Goal: Task Accomplishment & Management: Use online tool/utility

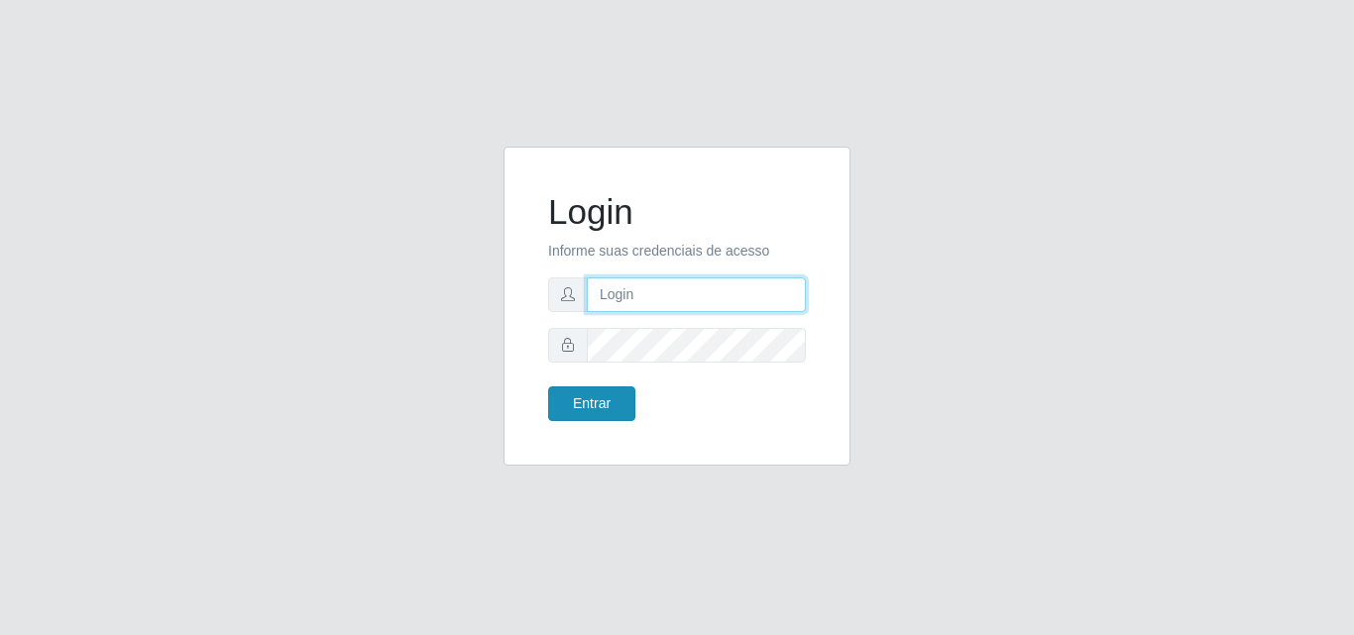
type input "[EMAIL_ADDRESS][DOMAIN_NAME]"
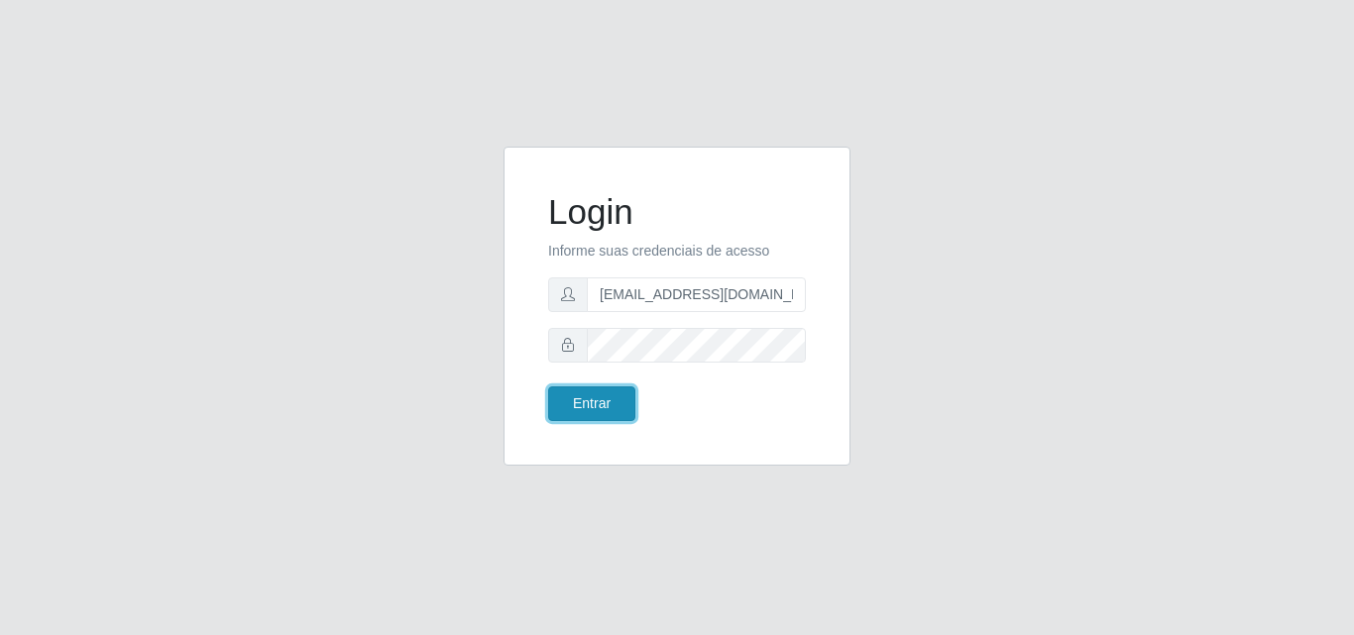
click at [604, 405] on button "Entrar" at bounding box center [591, 403] width 87 height 35
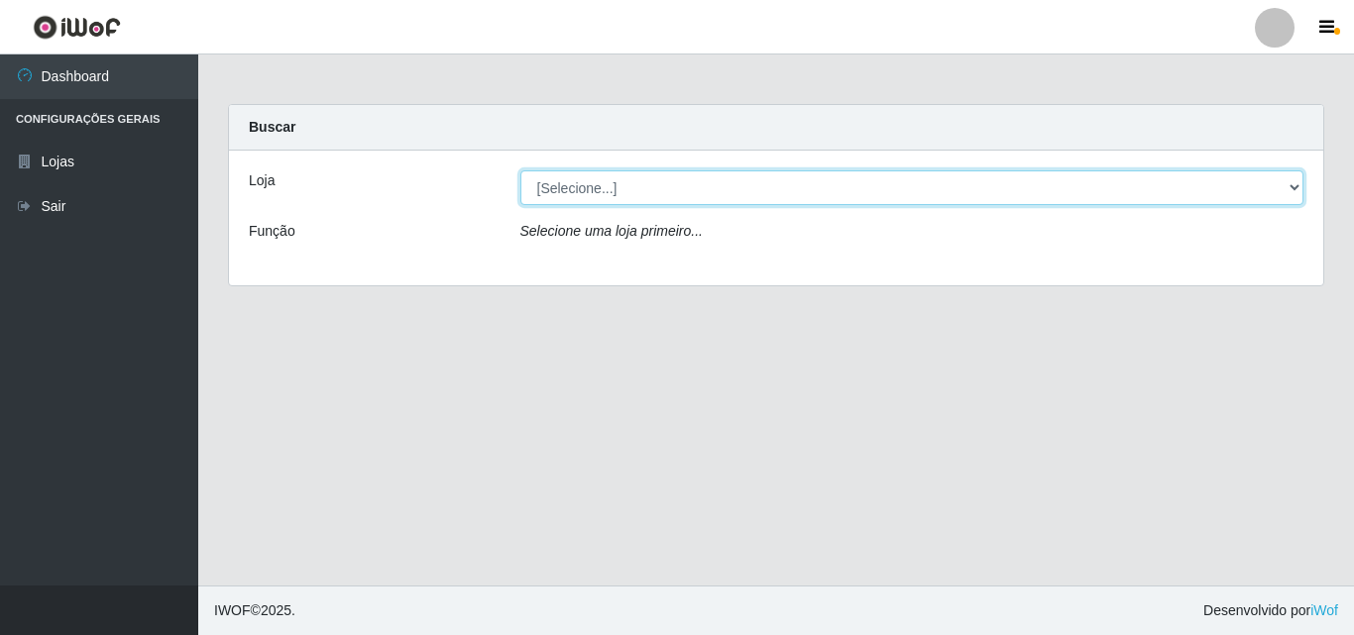
click at [1295, 191] on select "[Selecione...] Rede Potiguar 1 - Macaíba" at bounding box center [912, 187] width 784 height 35
select select "100"
click at [520, 170] on select "[Selecione...] Rede Potiguar 1 - Macaíba" at bounding box center [912, 187] width 784 height 35
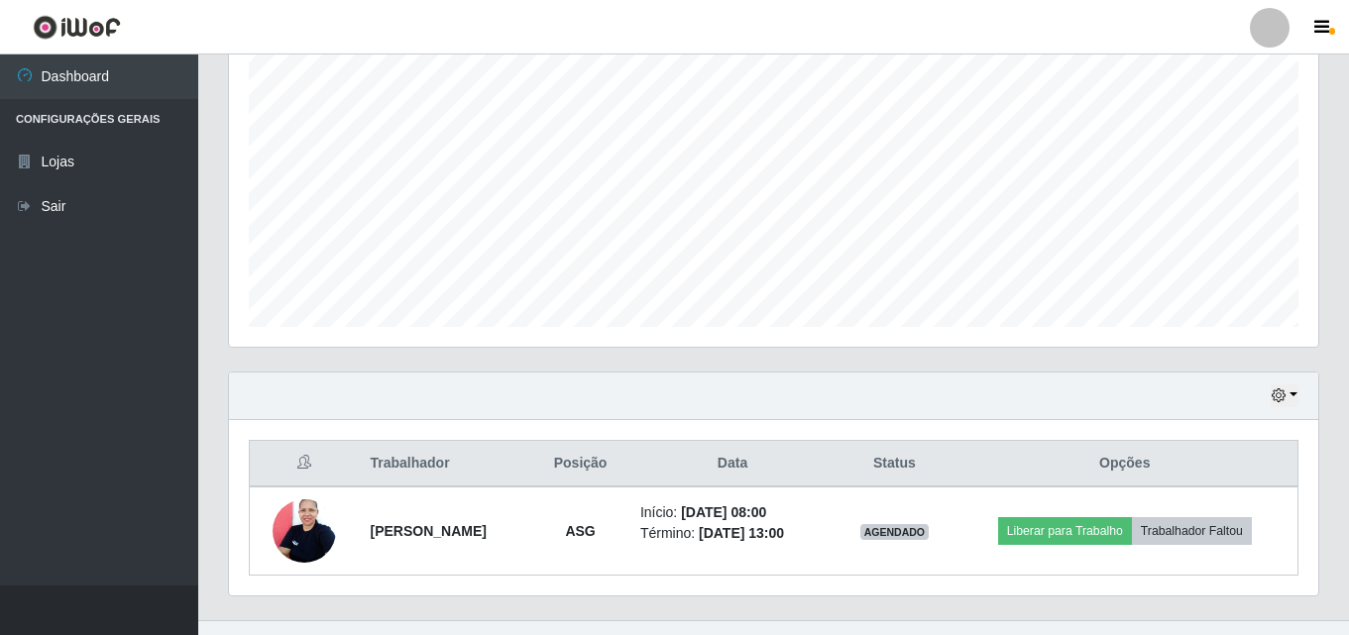
scroll to position [416, 0]
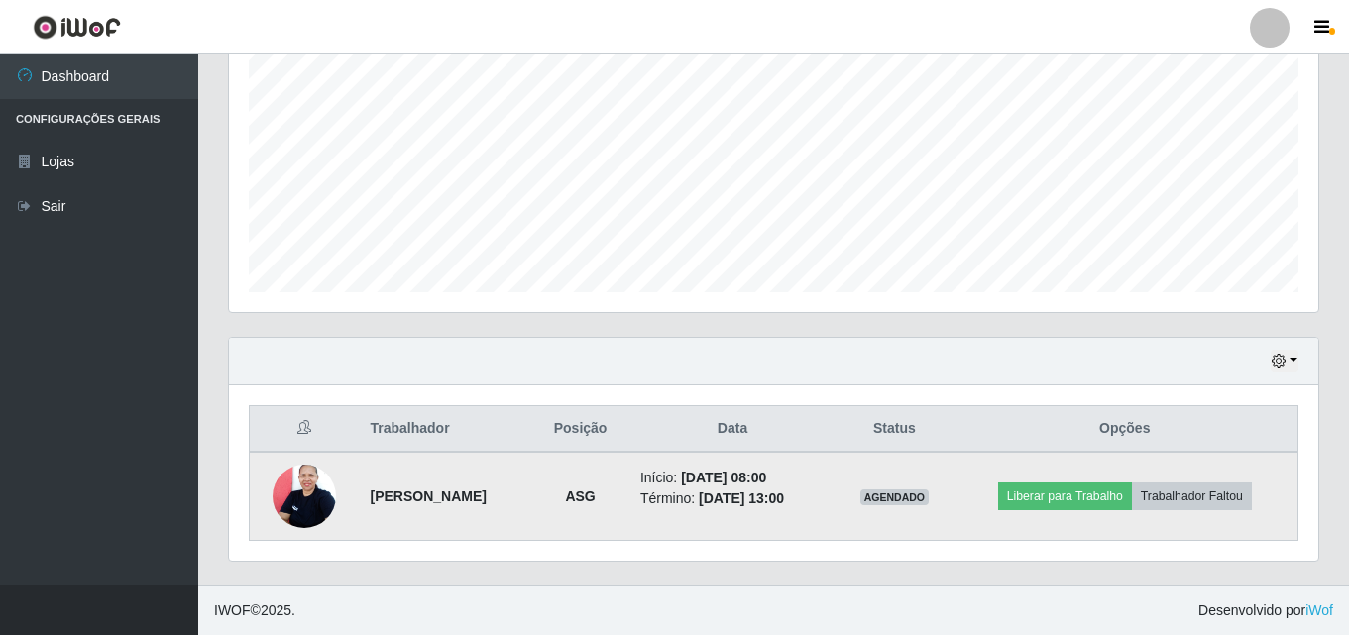
click at [292, 481] on img at bounding box center [303, 496] width 63 height 84
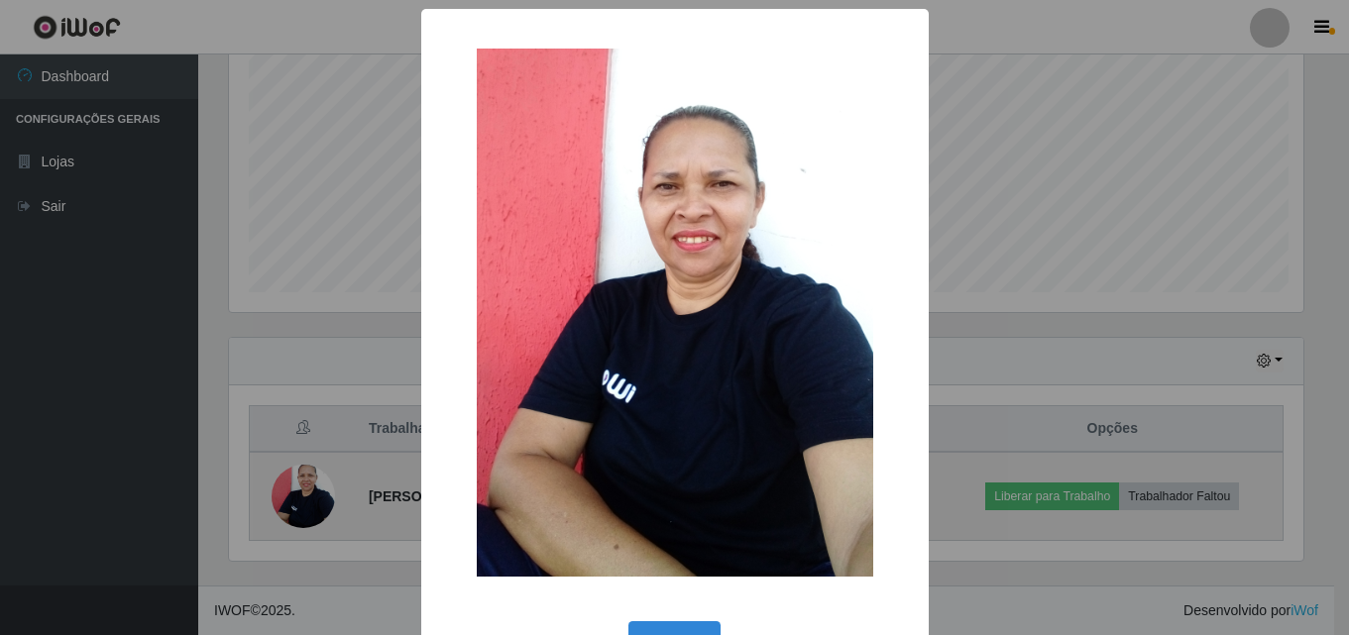
scroll to position [411, 1079]
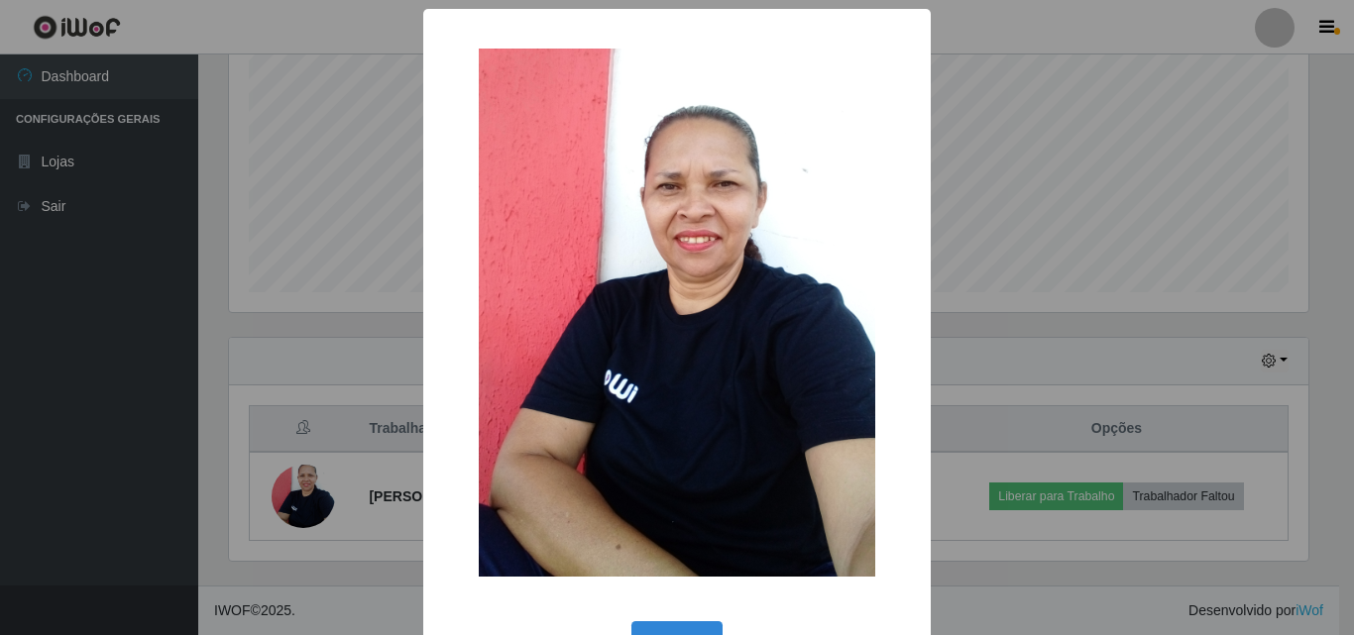
click at [1005, 102] on div "× OK Cancel" at bounding box center [677, 317] width 1354 height 635
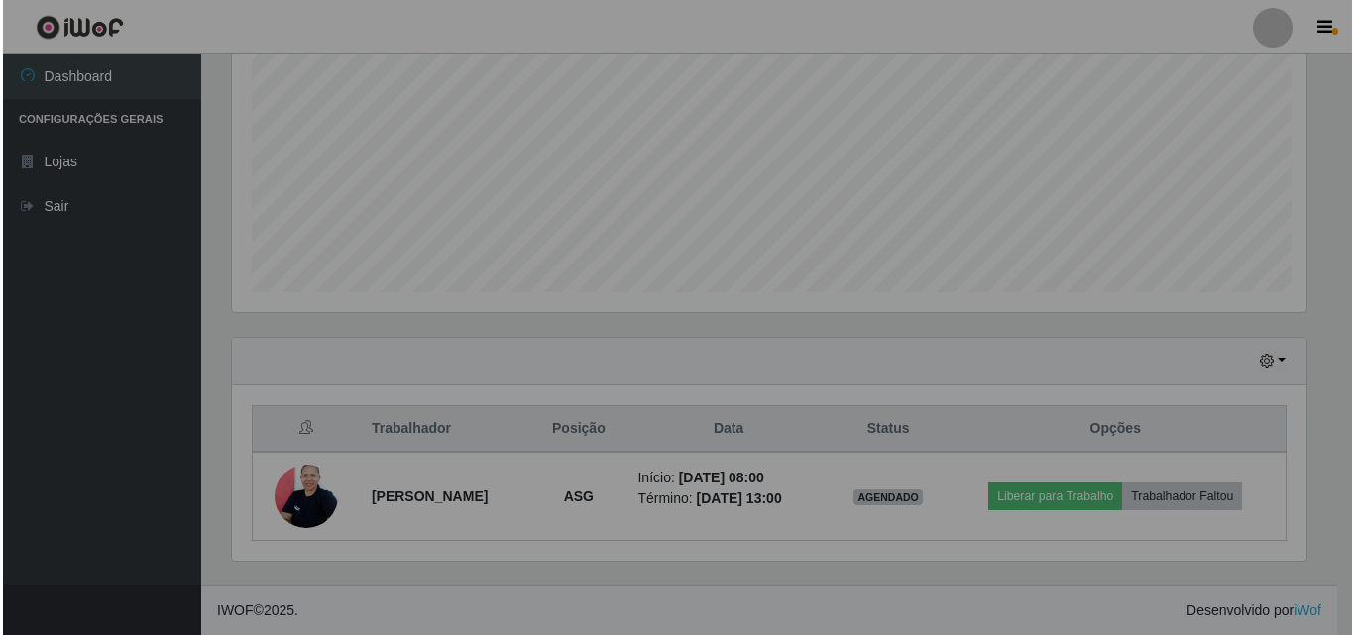
scroll to position [411, 1089]
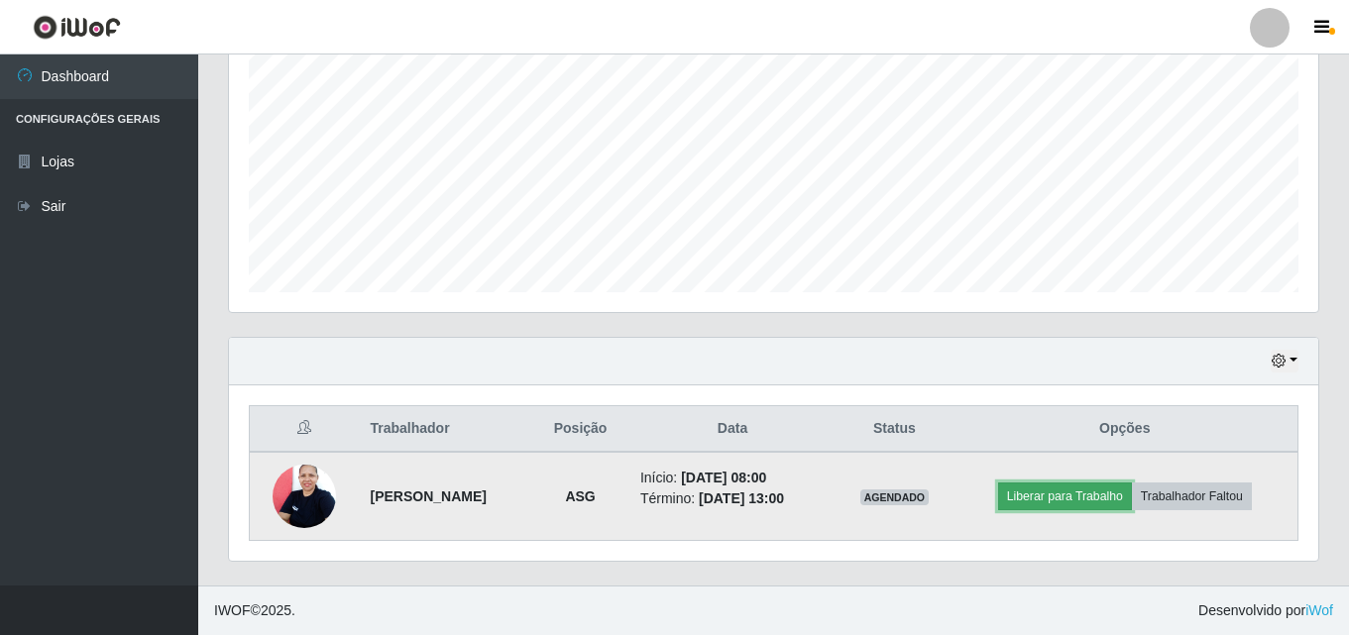
click at [1057, 495] on button "Liberar para Trabalho" at bounding box center [1065, 497] width 134 height 28
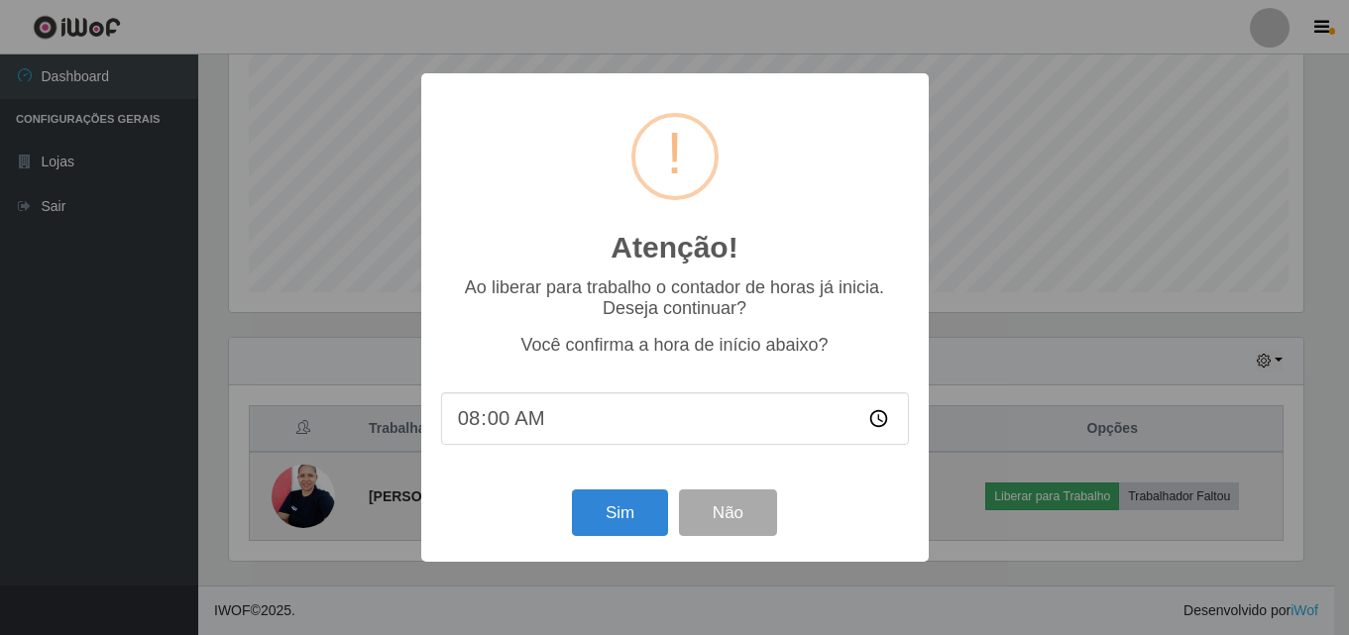
scroll to position [411, 1079]
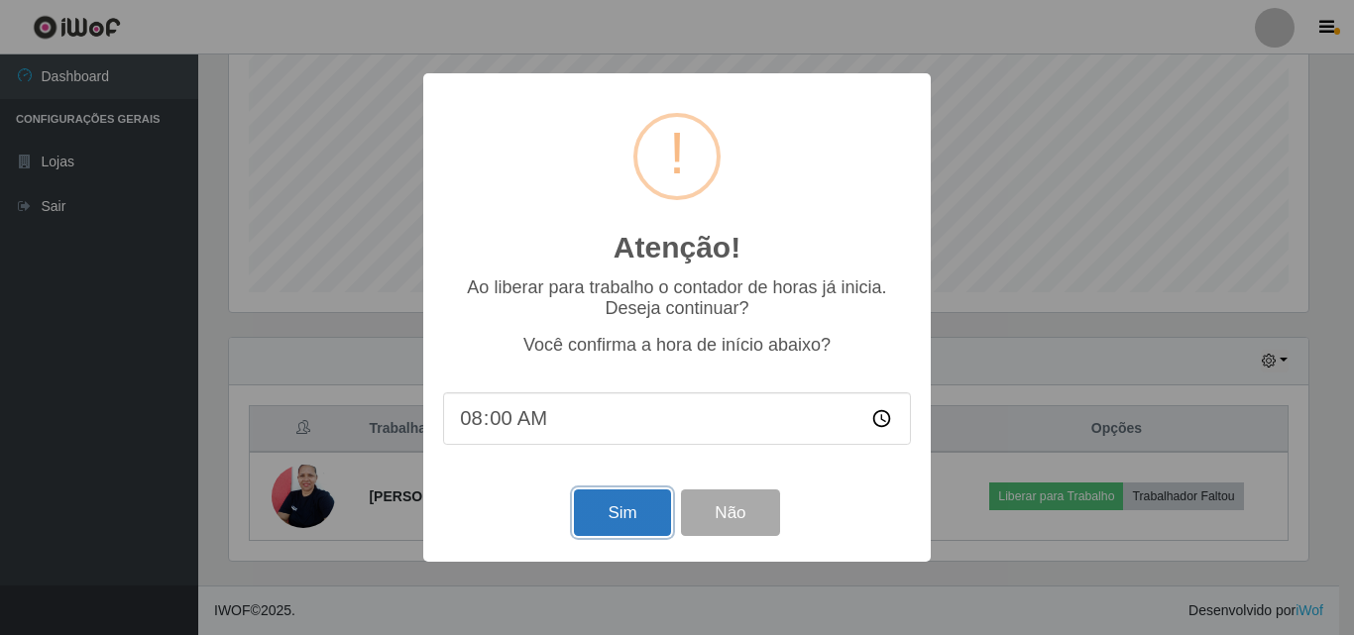
click at [594, 510] on button "Sim" at bounding box center [622, 512] width 96 height 47
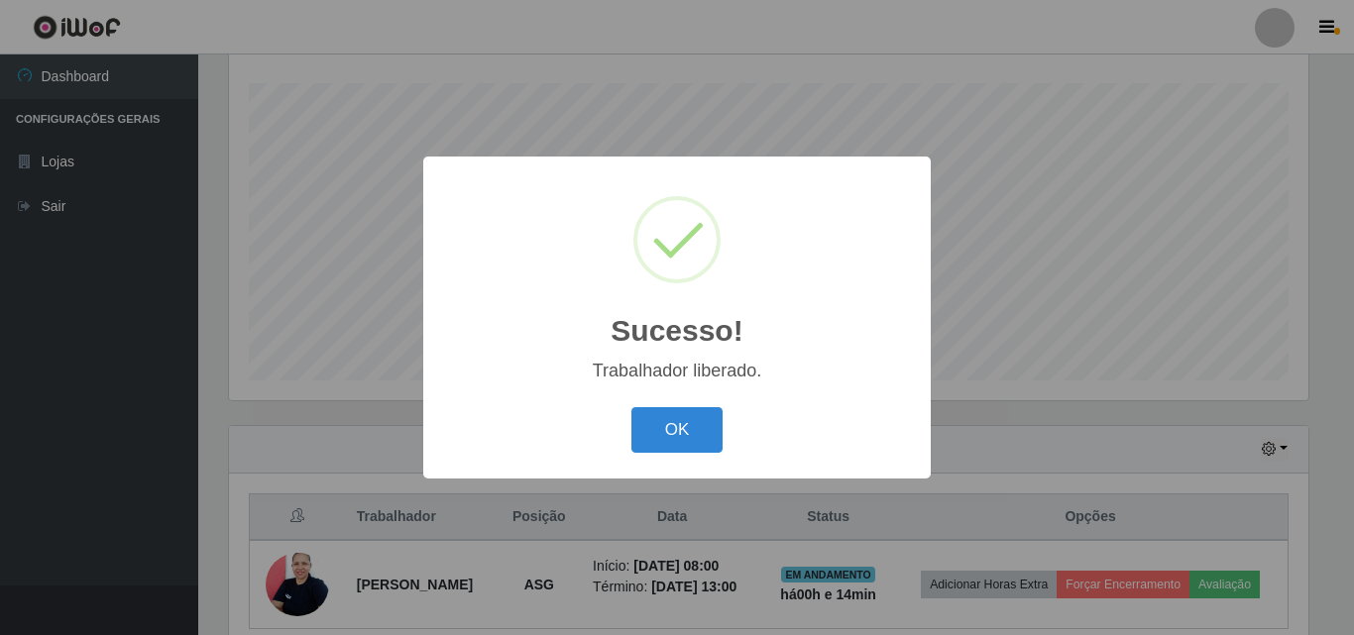
drag, startPoint x: 668, startPoint y: 412, endPoint x: 617, endPoint y: 501, distance: 102.5
click at [667, 423] on button "OK" at bounding box center [677, 430] width 92 height 47
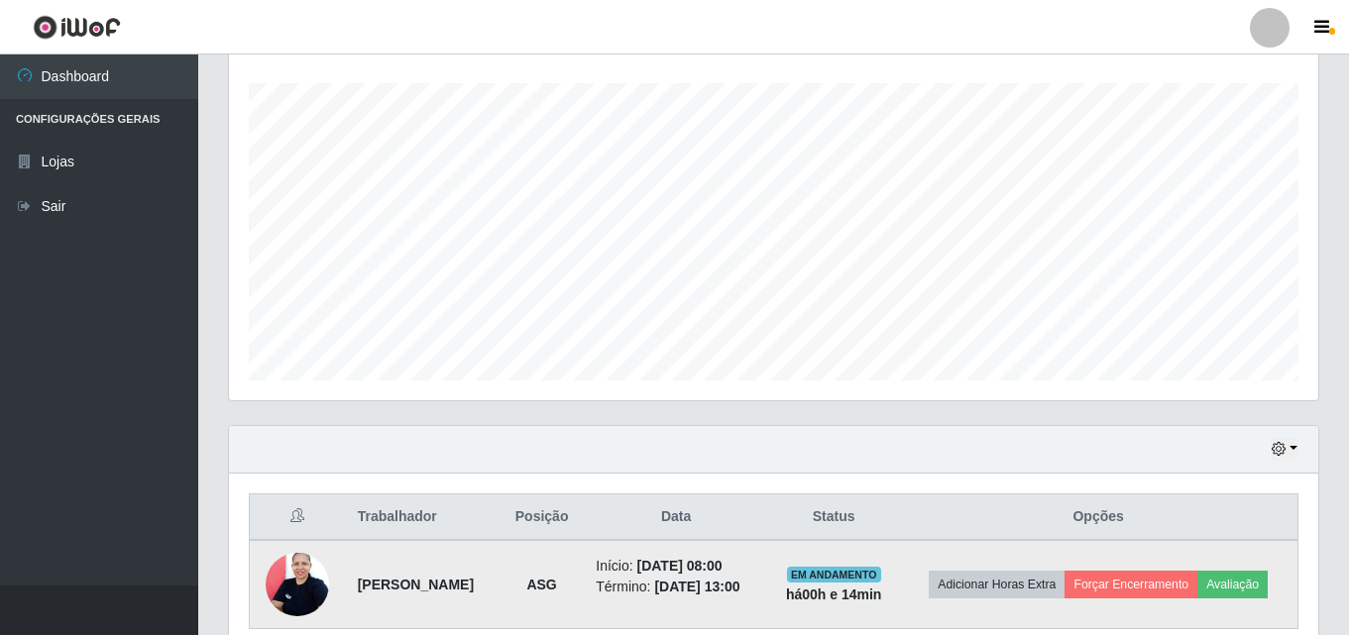
scroll to position [411, 1089]
